Goal: Obtain resource: Download file/media

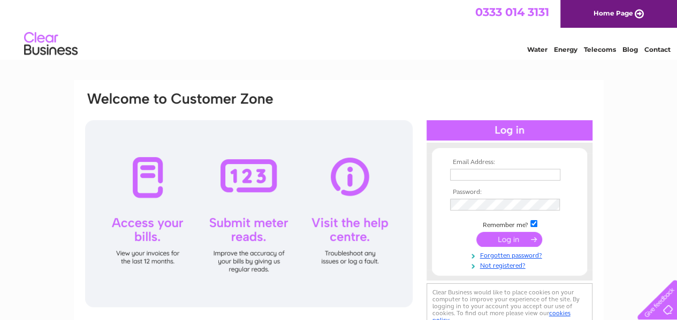
type input "accounts@cmsteelbuildings.co.uk"
click at [509, 239] on input "submit" at bounding box center [509, 239] width 66 height 15
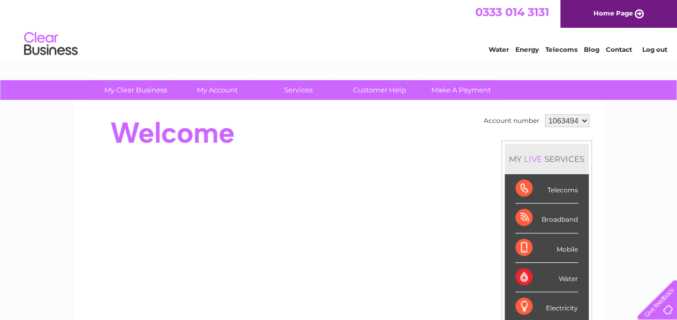
click at [583, 119] on select "1063494" at bounding box center [566, 120] width 44 height 13
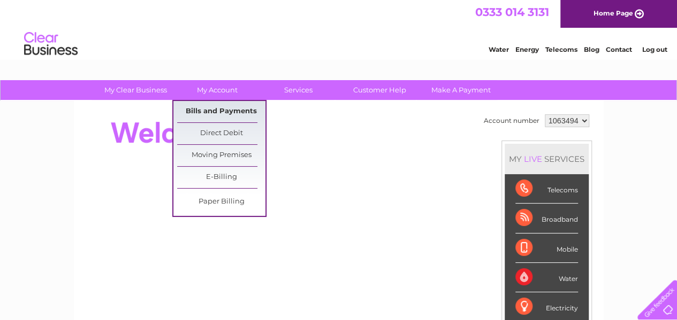
click at [217, 108] on link "Bills and Payments" at bounding box center [221, 111] width 88 height 21
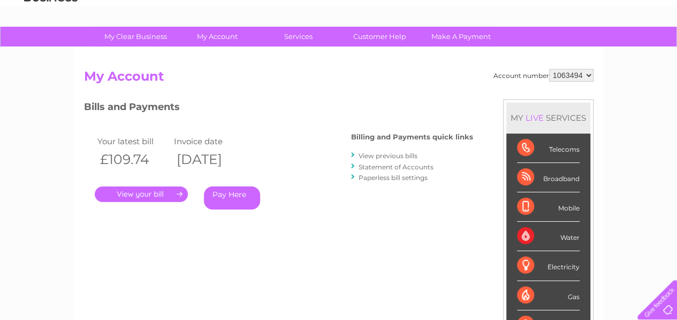
scroll to position [107, 0]
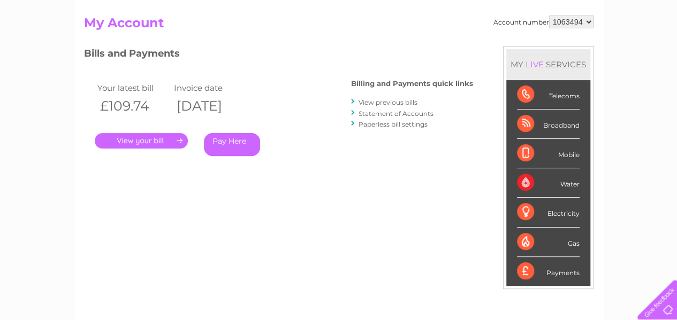
click at [170, 140] on link "." at bounding box center [141, 141] width 93 height 16
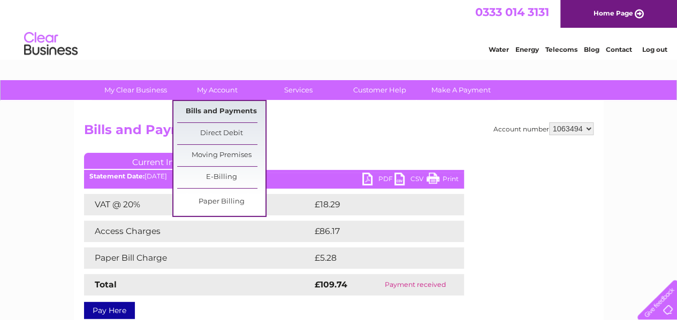
click at [210, 110] on link "Bills and Payments" at bounding box center [221, 111] width 88 height 21
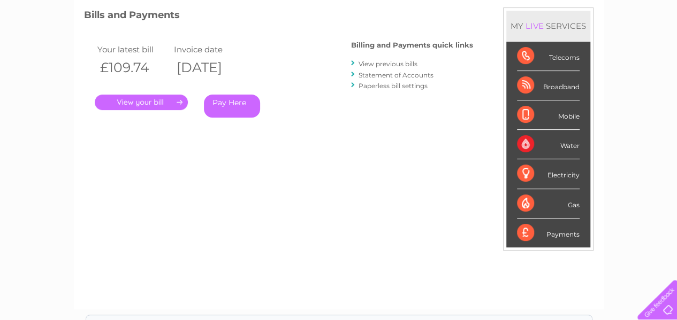
scroll to position [160, 0]
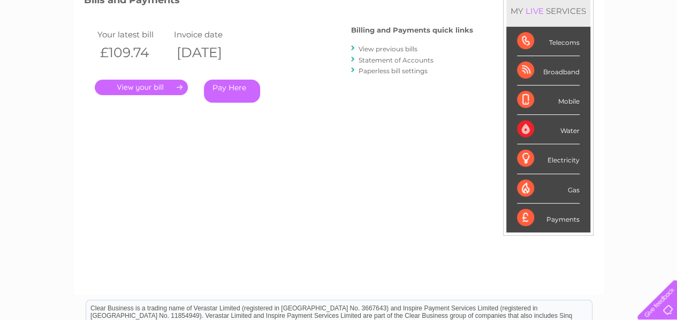
click at [395, 50] on link "View previous bills" at bounding box center [387, 49] width 59 height 8
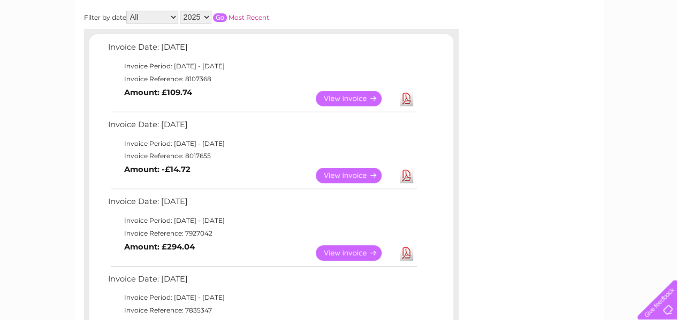
scroll to position [214, 0]
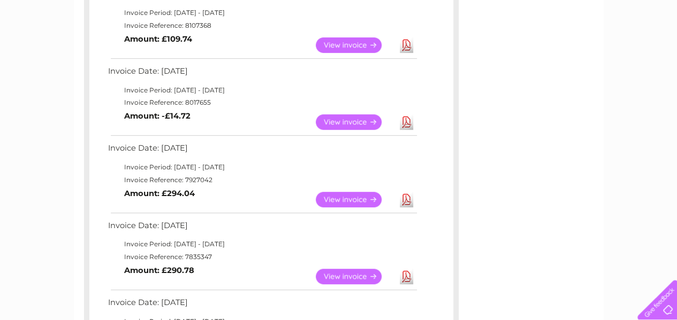
click at [357, 122] on link "View" at bounding box center [355, 122] width 79 height 16
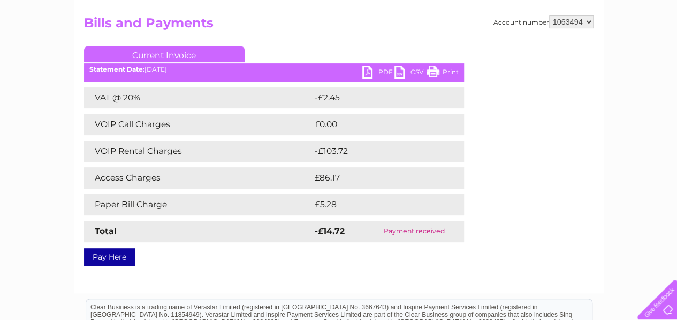
scroll to position [160, 0]
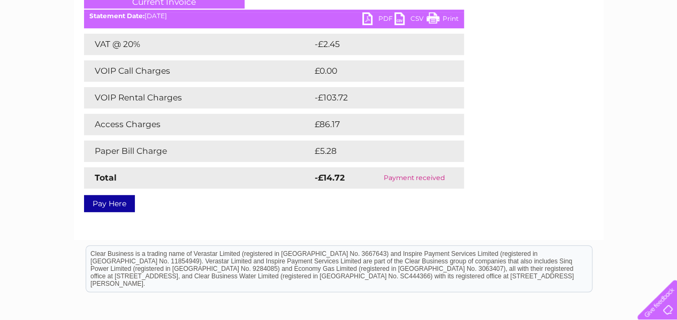
click at [450, 17] on link "Print" at bounding box center [442, 20] width 32 height 16
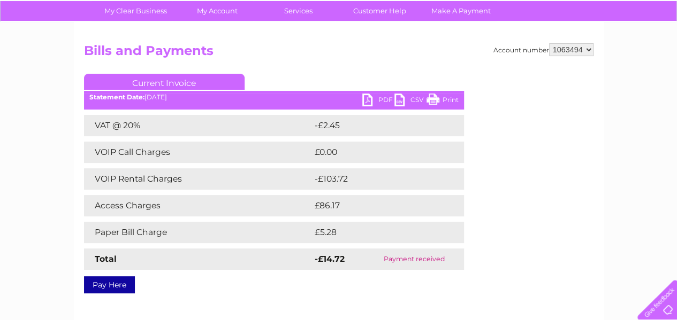
scroll to position [0, 0]
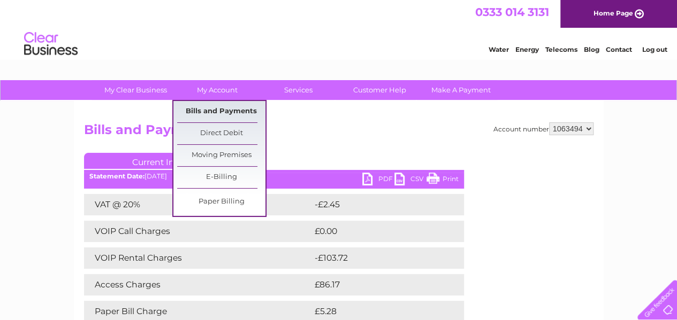
click at [217, 108] on link "Bills and Payments" at bounding box center [221, 111] width 88 height 21
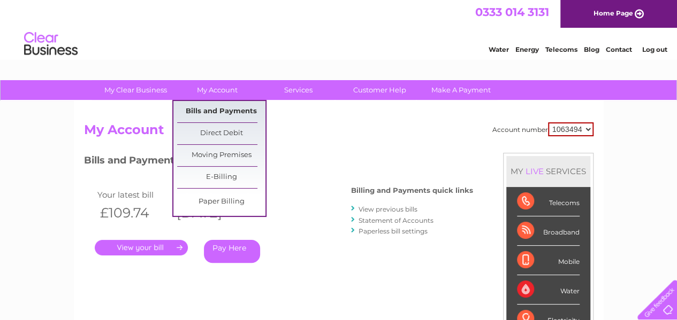
click at [190, 108] on link "Bills and Payments" at bounding box center [221, 111] width 88 height 21
click at [215, 108] on link "Bills and Payments" at bounding box center [221, 111] width 88 height 21
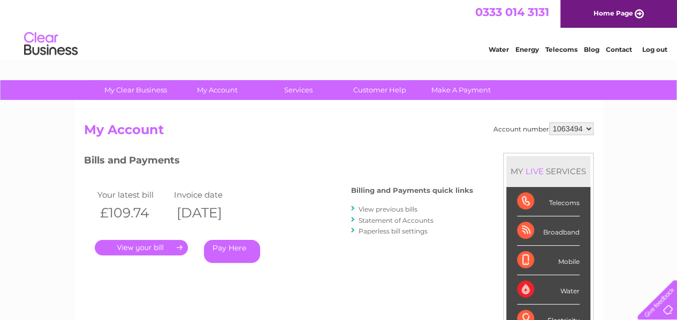
click at [401, 209] on link "View previous bills" at bounding box center [387, 209] width 59 height 8
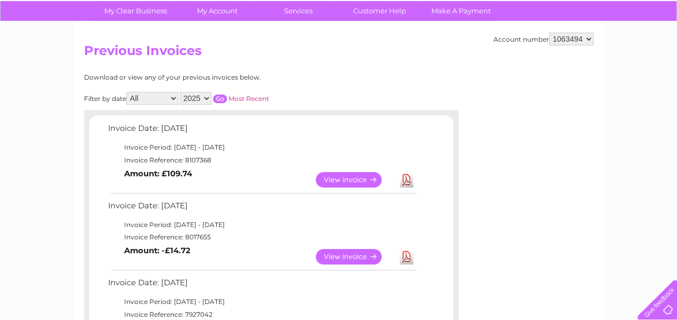
scroll to position [107, 0]
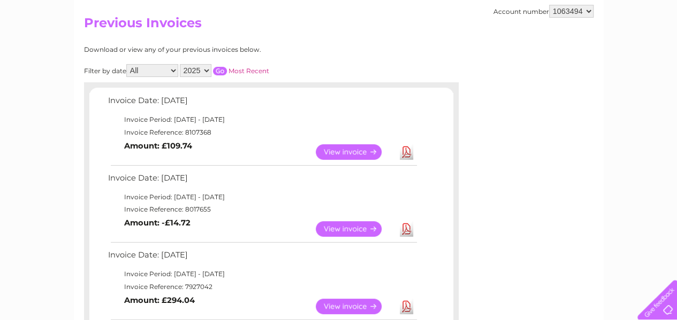
click at [360, 227] on link "View" at bounding box center [355, 229] width 79 height 16
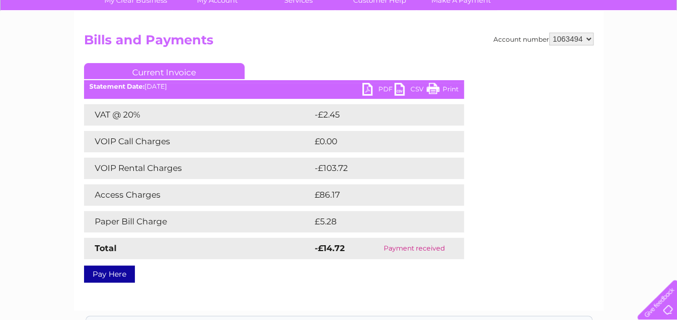
scroll to position [107, 0]
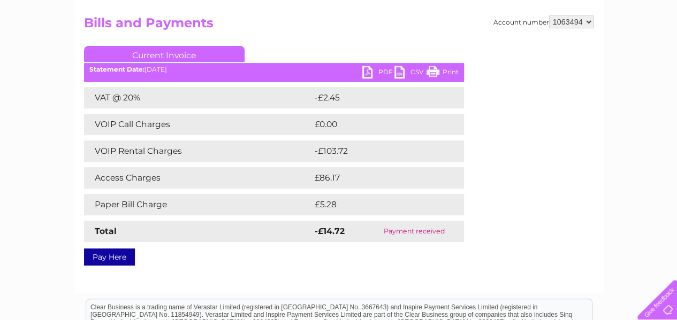
click at [384, 71] on link "PDF" at bounding box center [378, 74] width 32 height 16
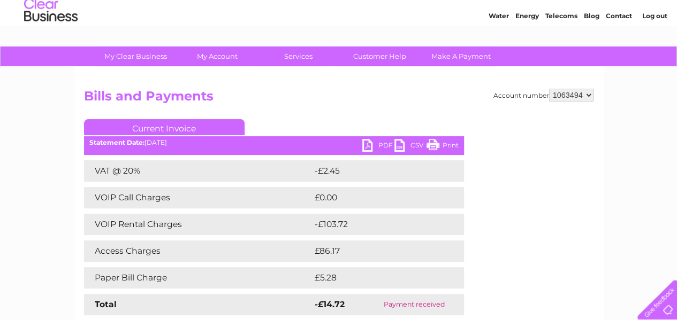
scroll to position [0, 0]
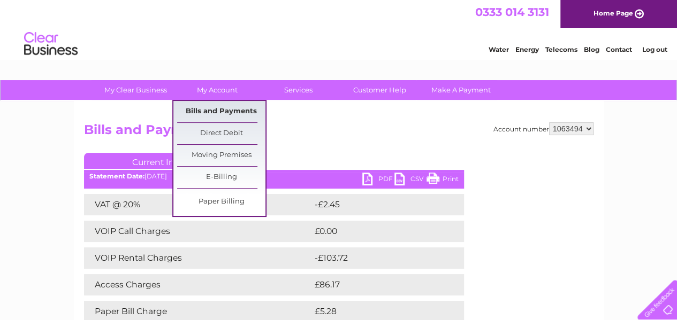
click at [222, 109] on link "Bills and Payments" at bounding box center [221, 111] width 88 height 21
click at [213, 111] on link "Bills and Payments" at bounding box center [221, 111] width 88 height 21
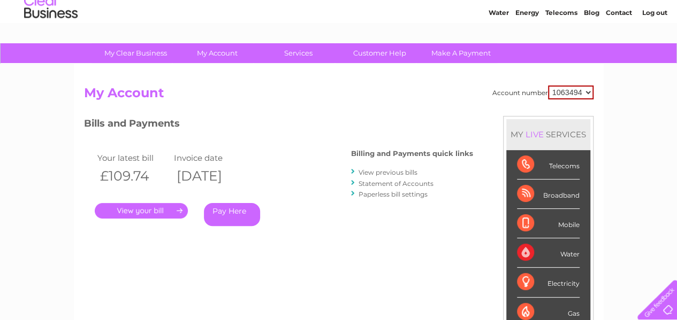
scroll to position [53, 0]
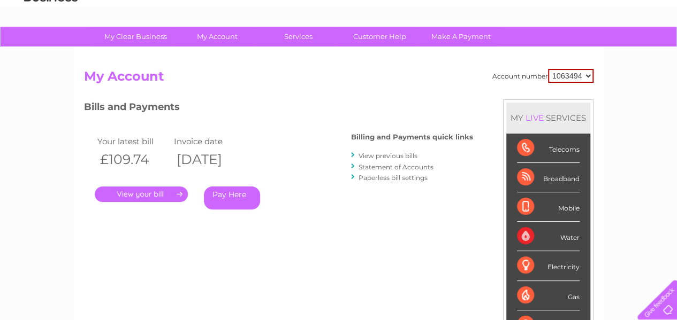
click at [391, 155] on link "View previous bills" at bounding box center [387, 156] width 59 height 8
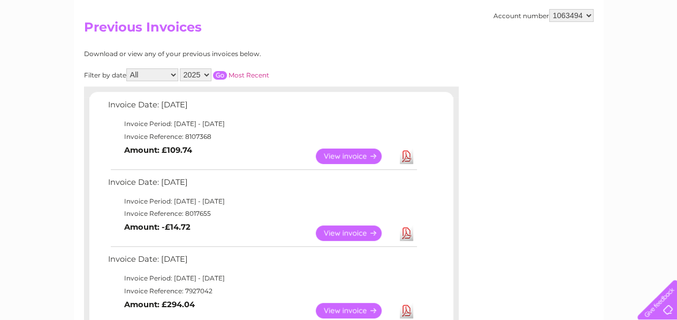
scroll to position [107, 0]
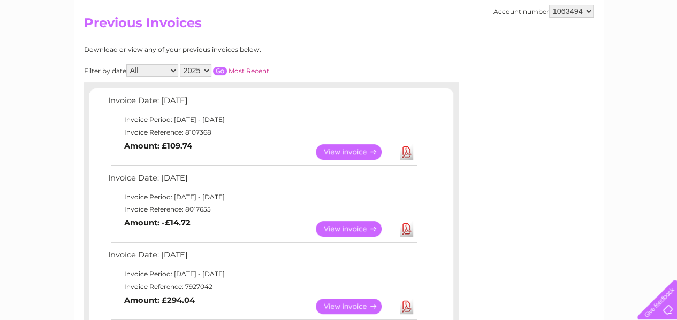
click at [364, 150] on link "View" at bounding box center [355, 152] width 79 height 16
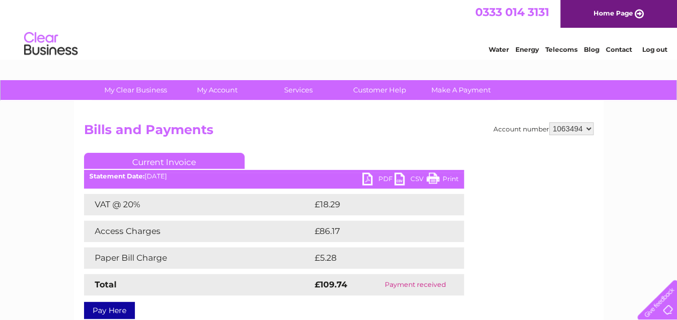
click at [368, 178] on link "PDF" at bounding box center [378, 181] width 32 height 16
click at [650, 49] on link "Log out" at bounding box center [653, 49] width 25 height 8
